Goal: Task Accomplishment & Management: Manage account settings

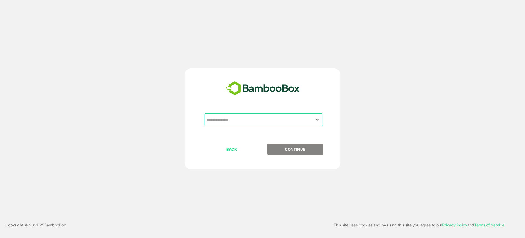
click at [238, 118] on input "text" at bounding box center [263, 119] width 117 height 10
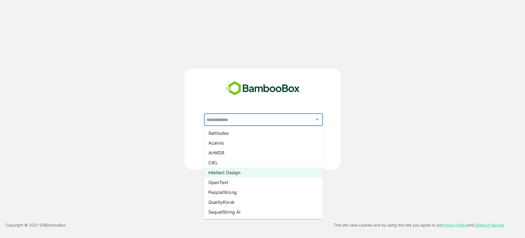
click at [237, 173] on li "Intellect Design" at bounding box center [263, 172] width 119 height 10
type input "**********"
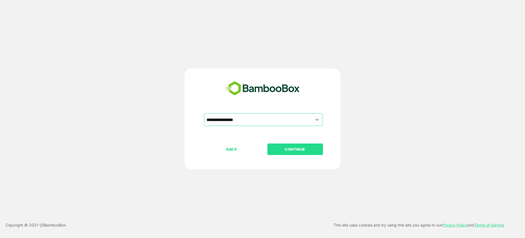
click at [284, 153] on button "CONTINUE" at bounding box center [296, 148] width 56 height 11
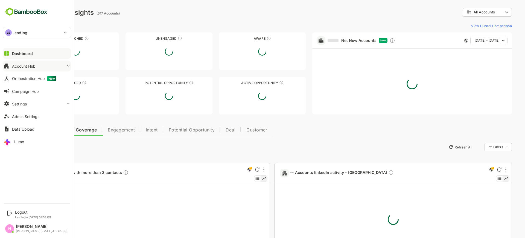
click at [24, 63] on button "Account Hub" at bounding box center [37, 65] width 68 height 11
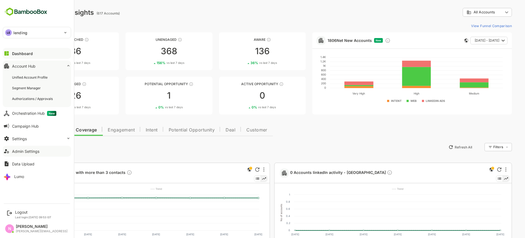
click at [30, 150] on div "Admin Settings" at bounding box center [25, 151] width 27 height 5
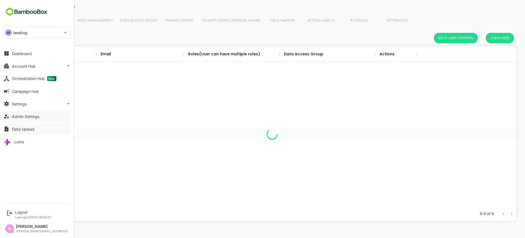
scroll to position [155, 483]
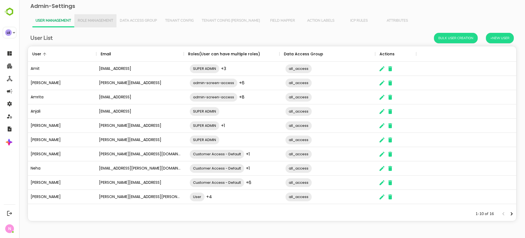
click at [108, 25] on button "Role Management" at bounding box center [95, 20] width 42 height 13
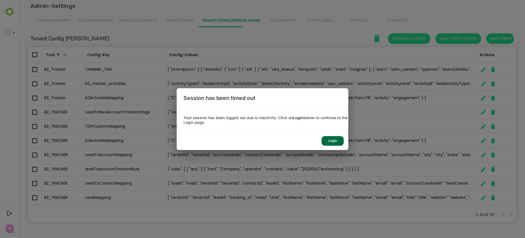
scroll to position [155, 483]
click at [335, 138] on div "Login" at bounding box center [333, 141] width 22 height 10
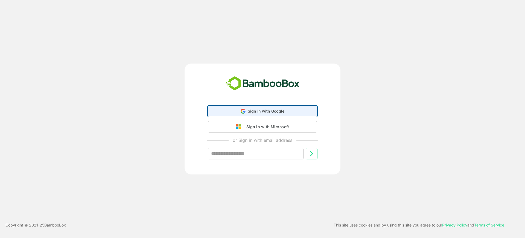
click at [274, 111] on span "Sign in with Google" at bounding box center [266, 111] width 37 height 5
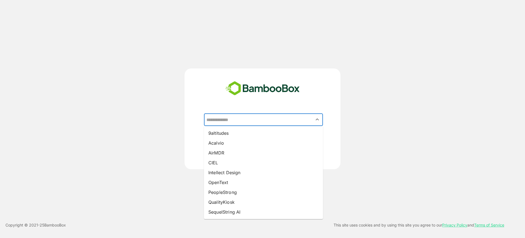
click at [274, 116] on input "text" at bounding box center [263, 119] width 117 height 10
click at [247, 174] on li "Intellect Design" at bounding box center [263, 172] width 119 height 10
type input "**********"
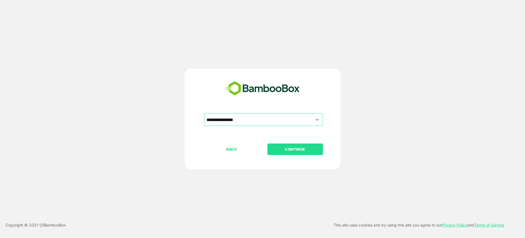
click at [282, 149] on p "CONTINUE" at bounding box center [295, 149] width 55 height 6
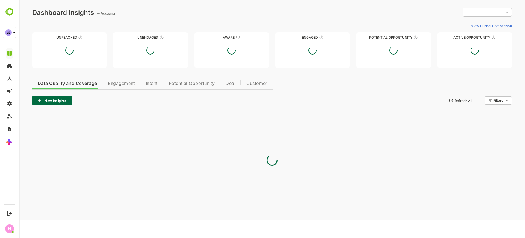
type input "**********"
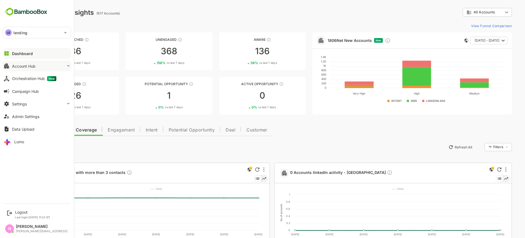
click at [18, 65] on div "Account Hub" at bounding box center [24, 66] width 24 height 5
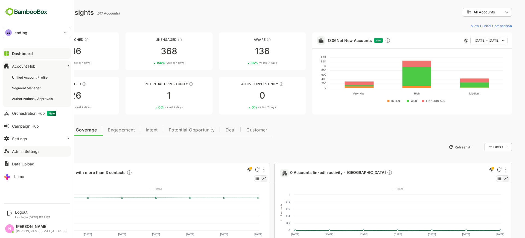
click at [35, 152] on div "Admin Settings" at bounding box center [25, 151] width 27 height 5
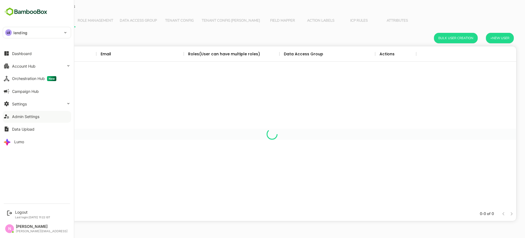
scroll to position [155, 483]
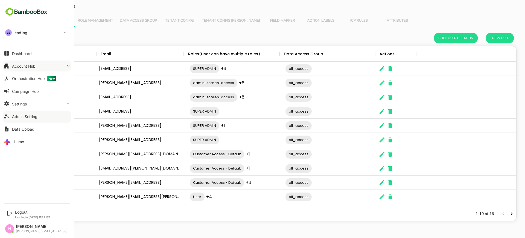
click at [44, 68] on button "Account Hub" at bounding box center [37, 65] width 68 height 11
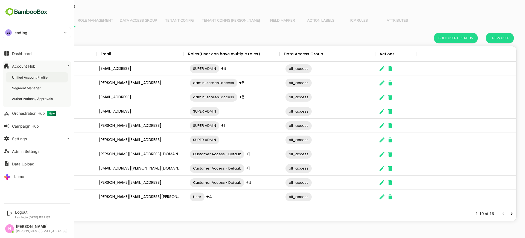
click at [44, 76] on div "Unified Account Profile" at bounding box center [30, 77] width 37 height 5
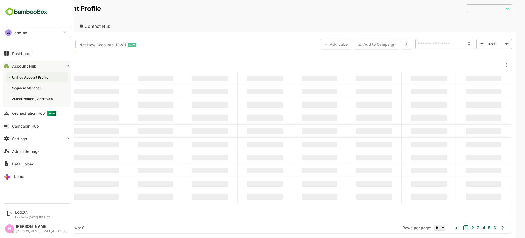
type input "**********"
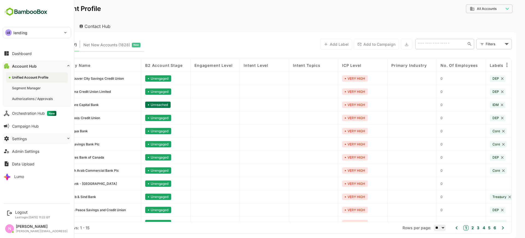
click at [56, 139] on button "Settings" at bounding box center [37, 138] width 68 height 11
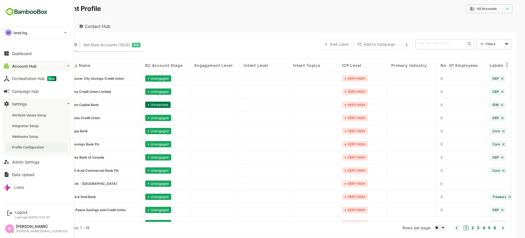
click at [39, 150] on div "Profile Configuration" at bounding box center [37, 147] width 62 height 10
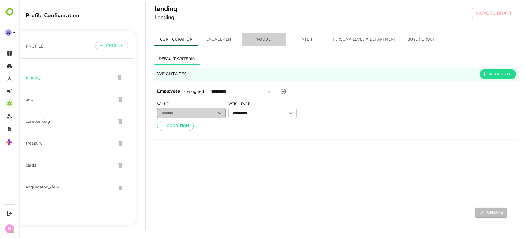
click at [268, 45] on button "PRODUCT" at bounding box center [264, 39] width 44 height 13
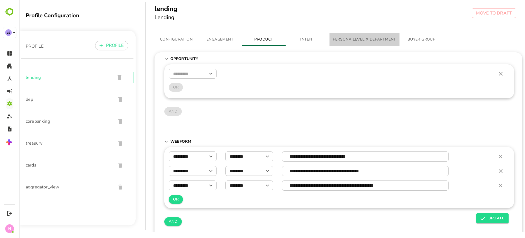
click at [378, 37] on span "PERSONA LEVEL X DEPARTMENT" at bounding box center [364, 39] width 63 height 7
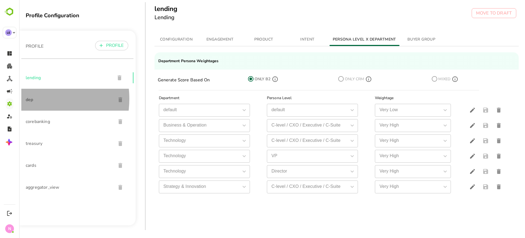
click at [31, 99] on span "dep" at bounding box center [69, 99] width 86 height 7
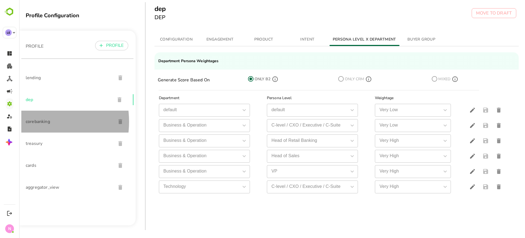
click at [32, 122] on span "corebanking" at bounding box center [69, 121] width 86 height 7
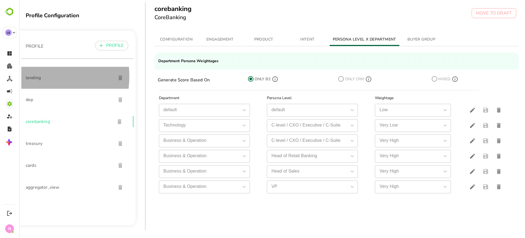
click at [31, 76] on span "lending" at bounding box center [69, 77] width 86 height 7
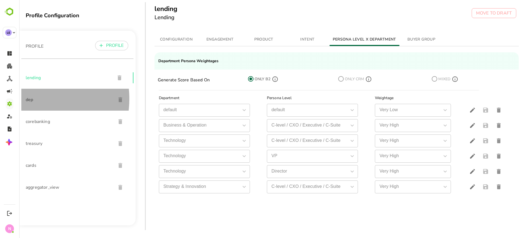
click at [30, 99] on span "dep" at bounding box center [69, 99] width 86 height 7
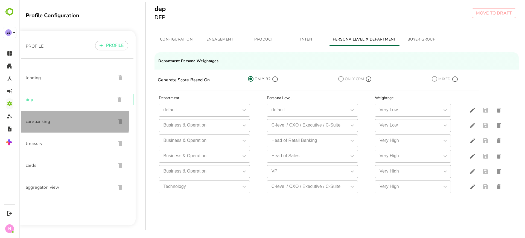
click at [39, 120] on span "corebanking" at bounding box center [69, 121] width 86 height 7
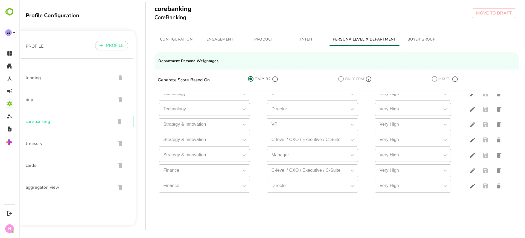
scroll to position [168, 0]
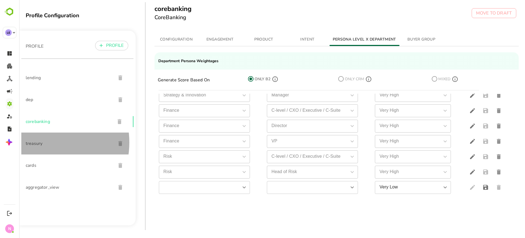
click at [40, 142] on span "treasury" at bounding box center [69, 143] width 86 height 7
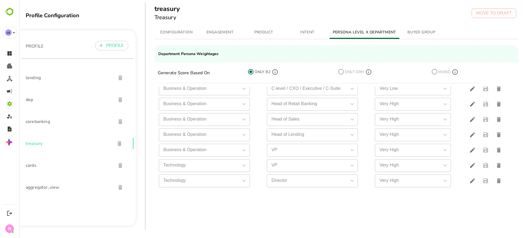
scroll to position [0, 0]
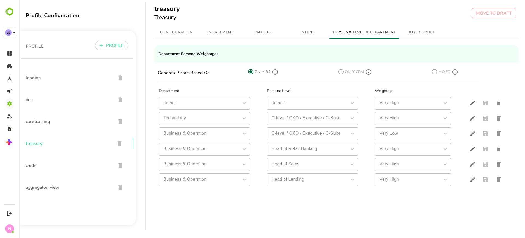
click at [255, 165] on th "Business & Operation Business & Operation" at bounding box center [209, 163] width 108 height 15
